Goal: Information Seeking & Learning: Compare options

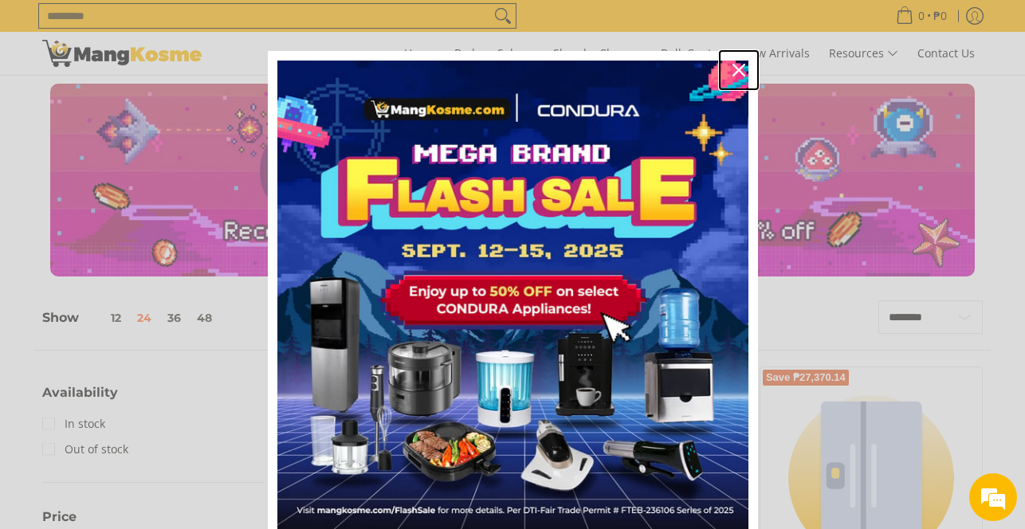
click at [735, 68] on icon "close icon" at bounding box center [738, 70] width 13 height 13
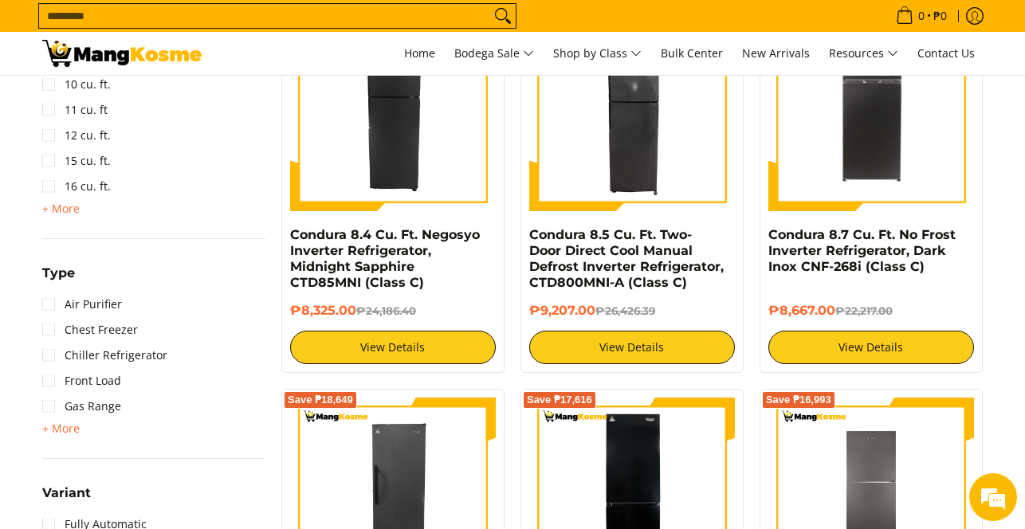
scroll to position [1116, 0]
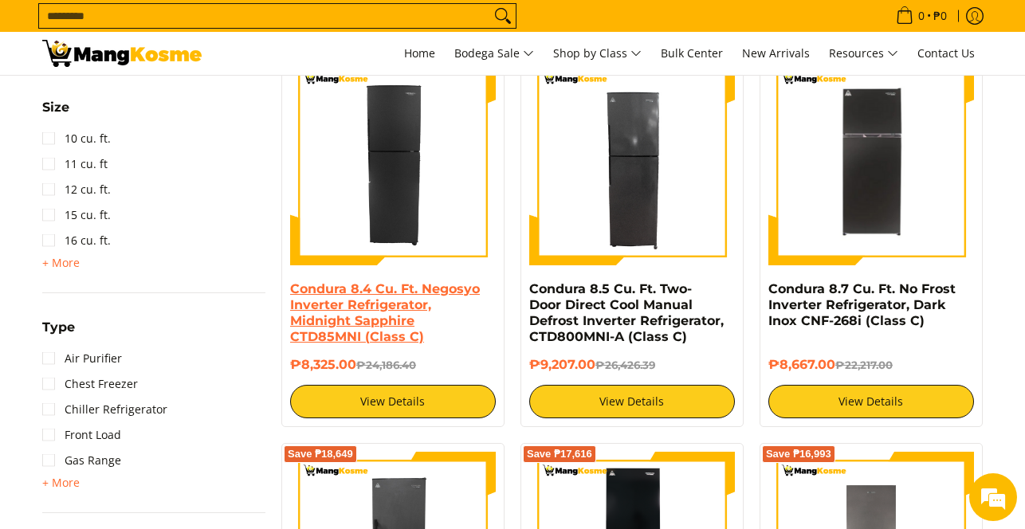
click at [406, 297] on link "Condura 8.4 Cu. Ft. Negosyo Inverter Refrigerator, Midnight Sapphire CTD85MNI (…" at bounding box center [385, 312] width 190 height 63
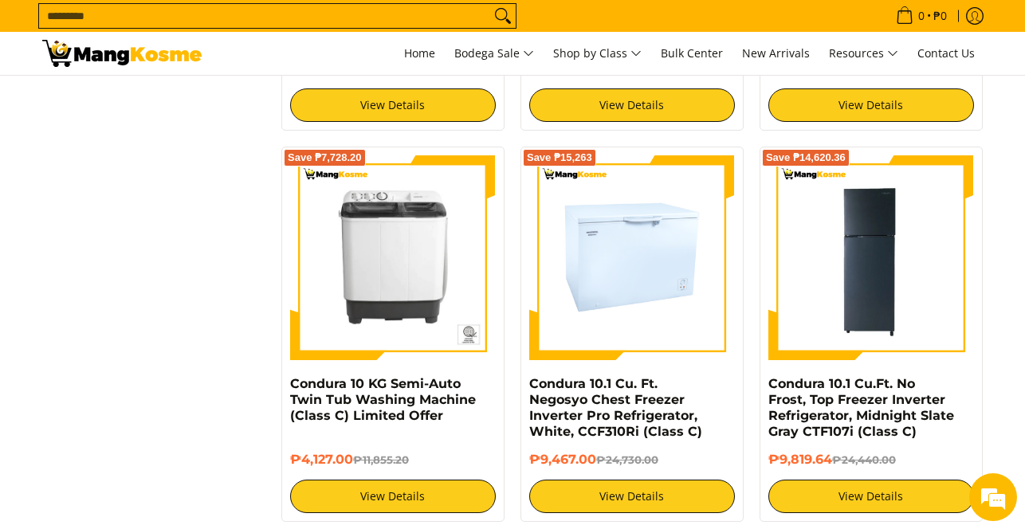
scroll to position [2231, 0]
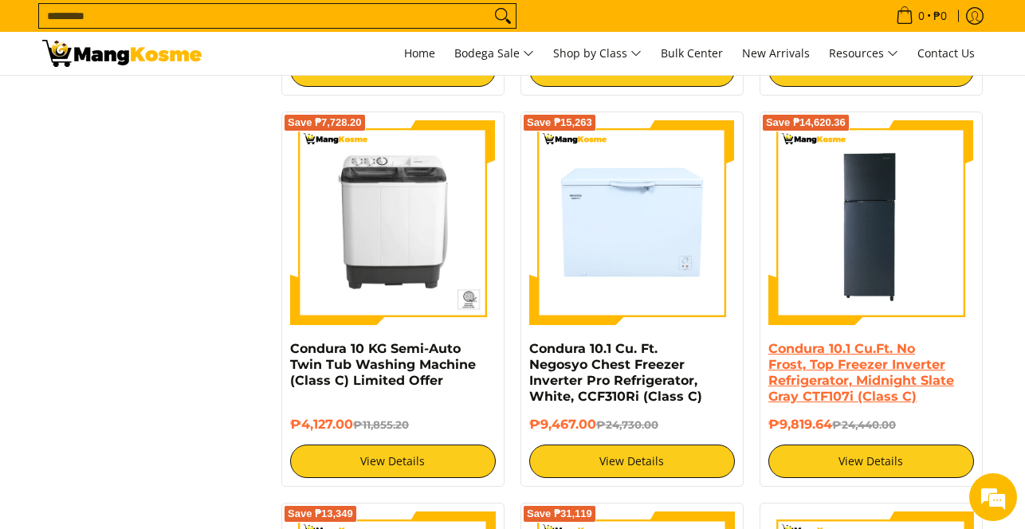
click at [850, 376] on link "Condura 10.1 Cu.Ft. No Frost, Top Freezer Inverter Refrigerator, Midnight Slate…" at bounding box center [861, 372] width 186 height 63
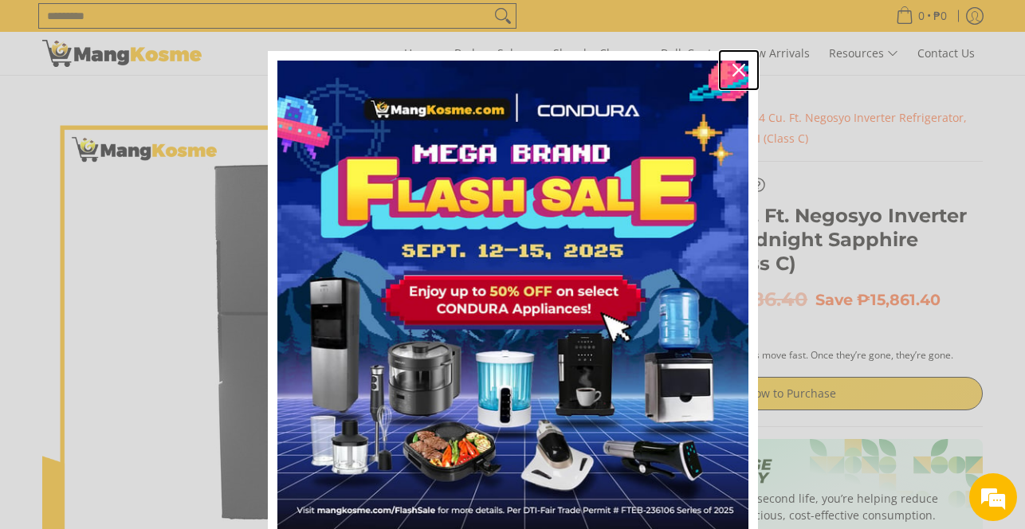
click at [732, 65] on icon "close icon" at bounding box center [738, 70] width 13 height 13
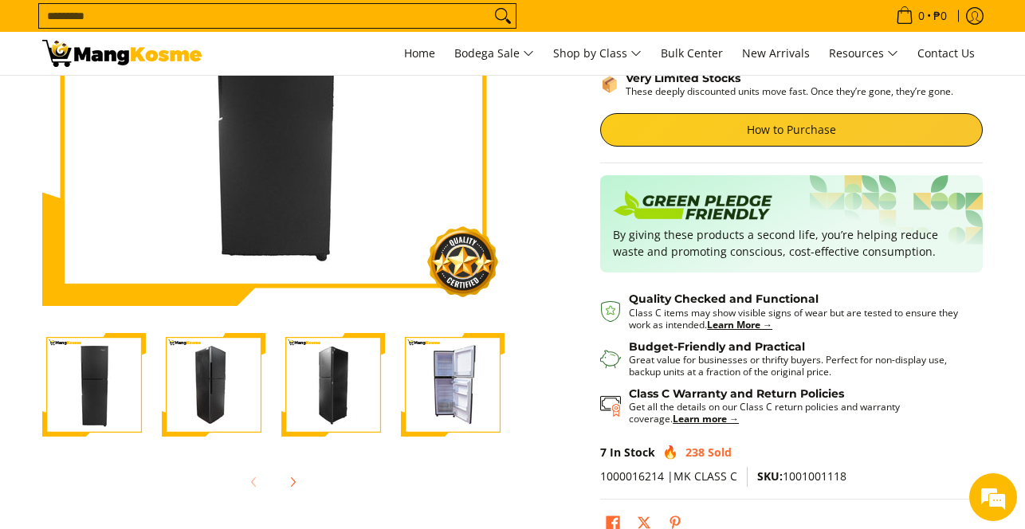
scroll to position [319, 0]
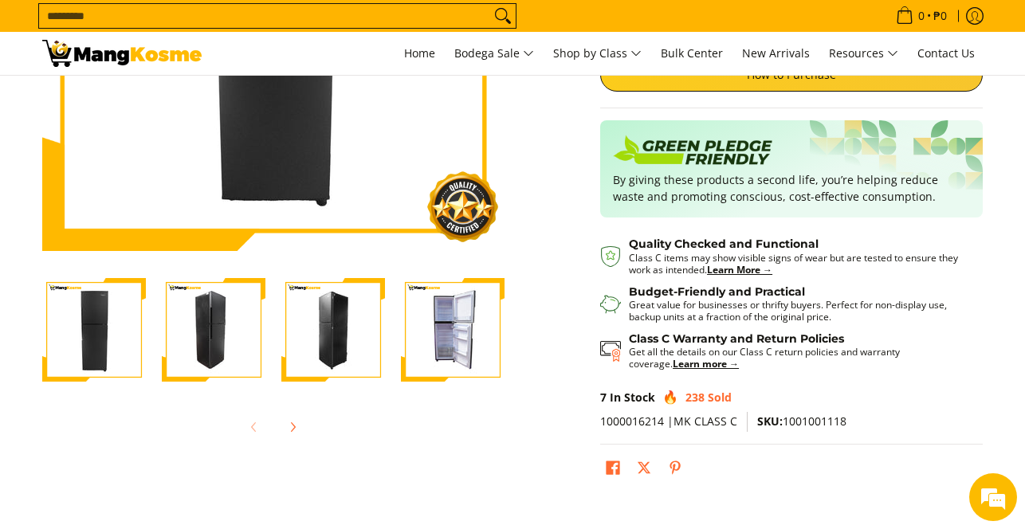
click at [443, 334] on img "Condura 8.4 Cu. Ft. Negosyo Inverter Refrigerator, Midnight Sapphire CTD85MNI (…" at bounding box center [453, 330] width 104 height 104
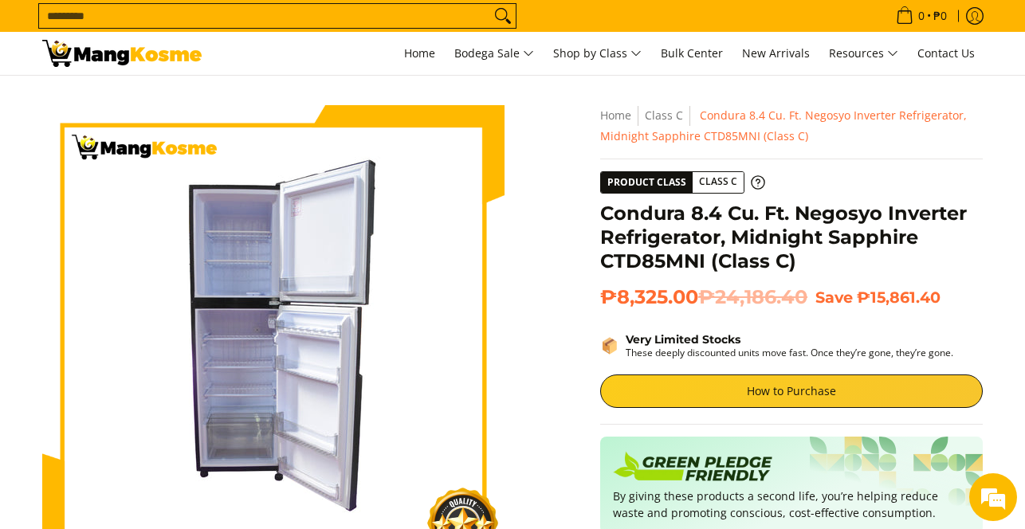
scroll to position [0, 0]
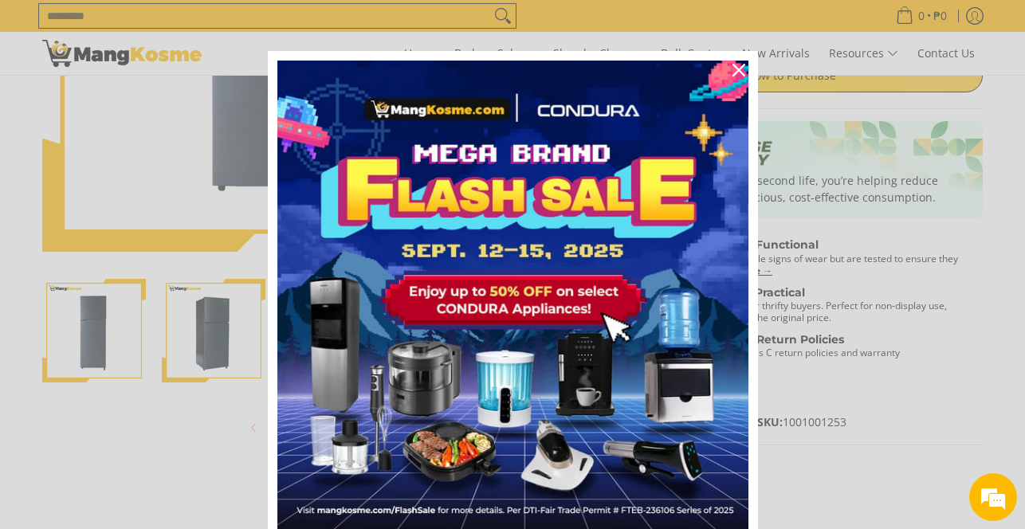
scroll to position [319, 0]
click at [726, 69] on div "Close" at bounding box center [739, 70] width 26 height 26
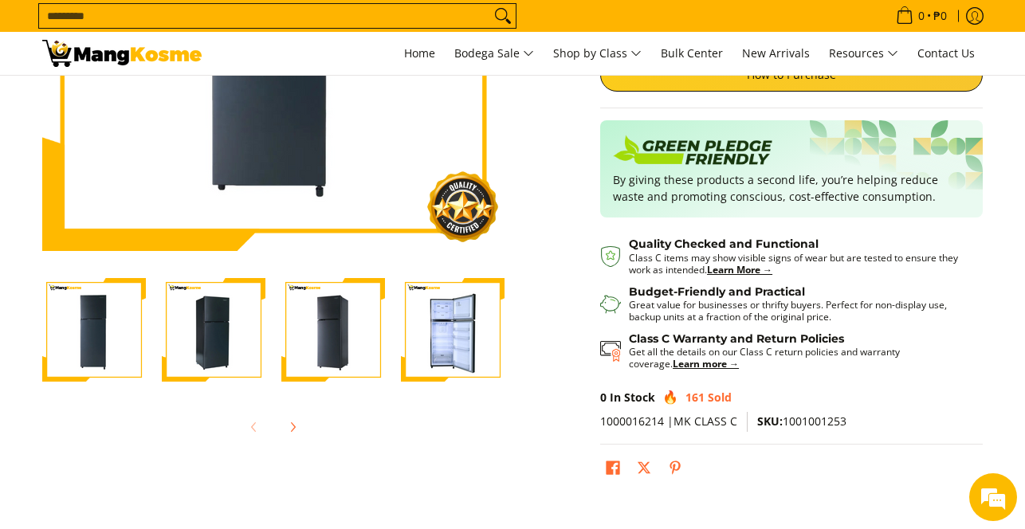
click at [451, 344] on img "Condura 10.1 Cu.Ft. No Frost, Top Freezer Inverter Refrigerator, Midnight Slate…" at bounding box center [453, 330] width 104 height 104
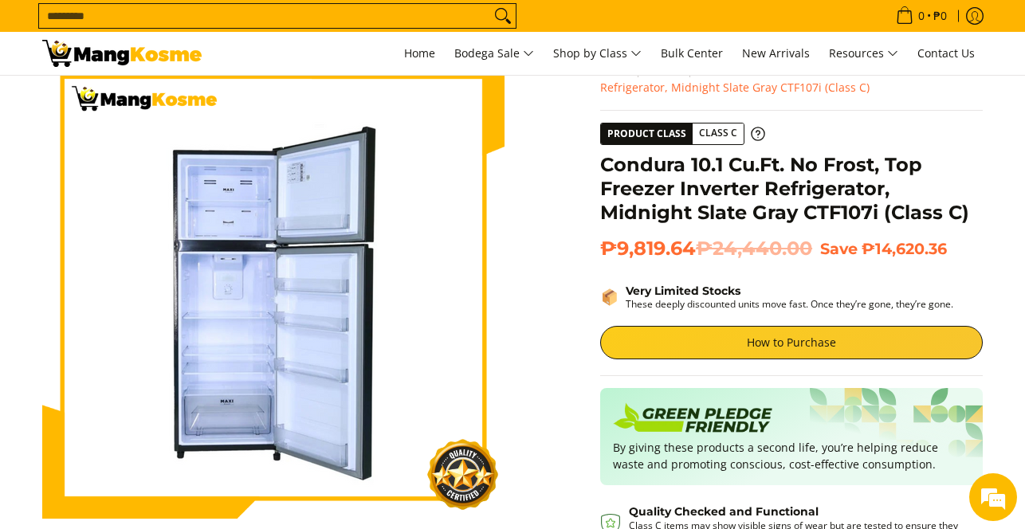
scroll to position [0, 0]
